Goal: Task Accomplishment & Management: Manage account settings

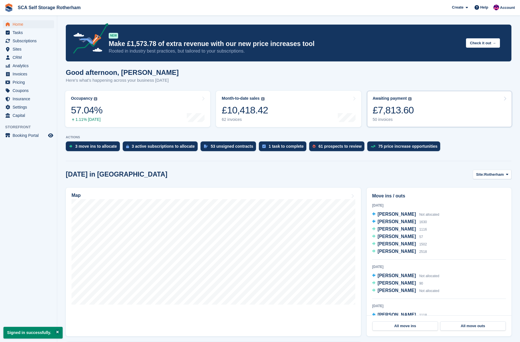
click at [462, 111] on link "Awaiting payment The total outstanding balance on all open invoices. £7,813.60 …" at bounding box center [439, 109] width 145 height 36
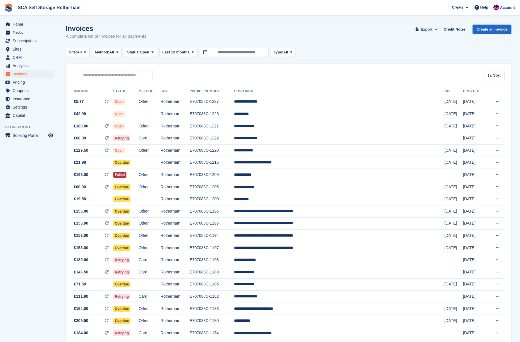
click at [451, 97] on td "8 Oct" at bounding box center [453, 102] width 19 height 12
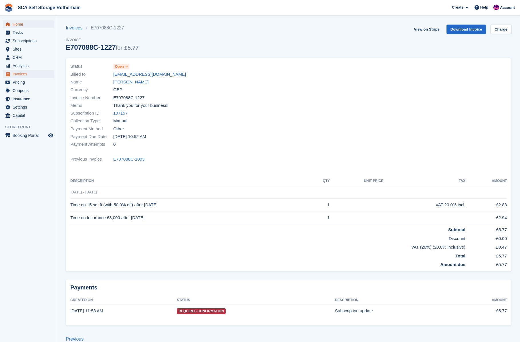
click at [26, 25] on span "Home" at bounding box center [30, 24] width 34 height 8
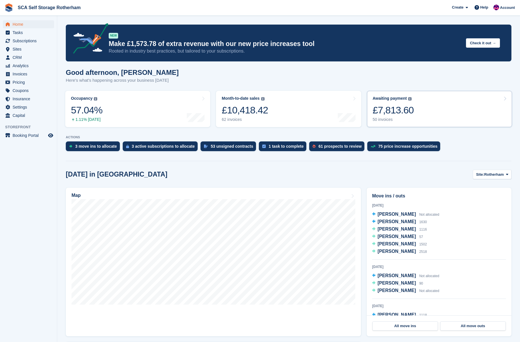
click at [439, 117] on link "Awaiting payment The total outstanding balance on all open invoices. £7,813.60 …" at bounding box center [439, 109] width 145 height 36
click at [498, 7] on img at bounding box center [496, 8] width 6 height 6
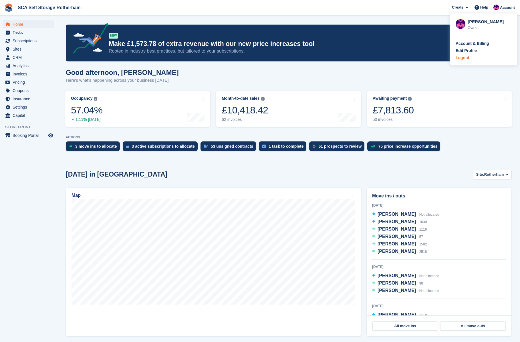
click at [469, 58] on div "Logout" at bounding box center [483, 58] width 56 height 6
